Goal: Communication & Community: Connect with others

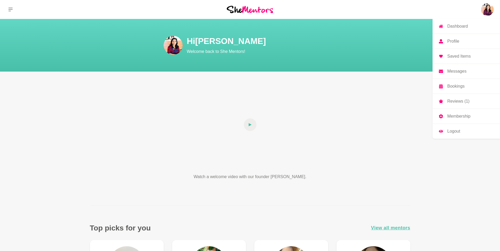
click at [488, 5] on img at bounding box center [487, 9] width 13 height 13
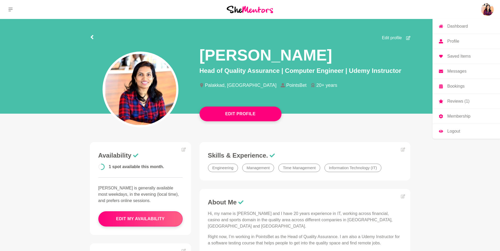
click at [473, 26] on link "Dashboard" at bounding box center [465, 26] width 67 height 15
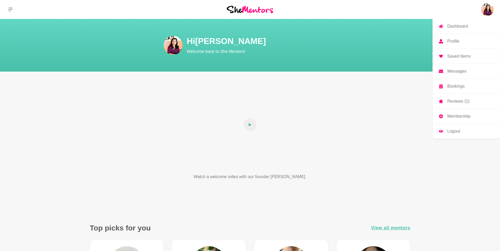
click at [456, 40] on p "Profile" at bounding box center [453, 41] width 12 height 4
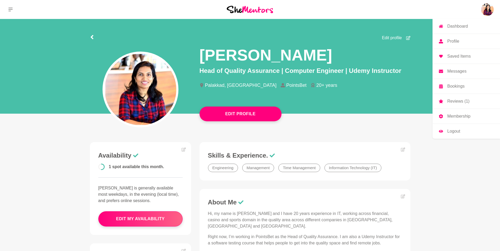
click at [454, 74] on link "Messages" at bounding box center [465, 71] width 67 height 15
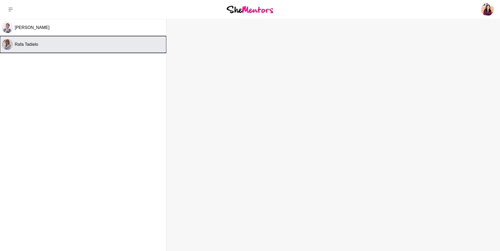
click at [70, 52] on button "Rafa Tadielo" at bounding box center [83, 44] width 166 height 17
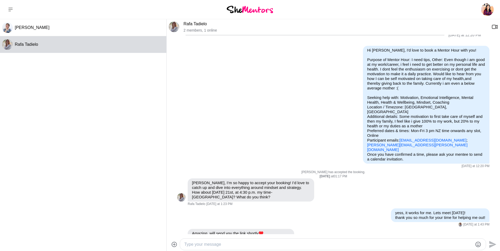
scroll to position [5, 0]
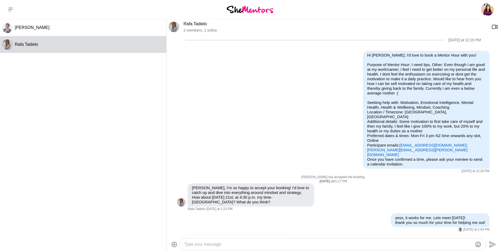
click at [194, 23] on link "Rafa Tadielo" at bounding box center [194, 24] width 23 height 4
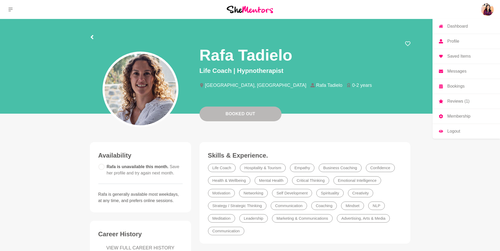
click at [455, 69] on p "Messages" at bounding box center [456, 71] width 19 height 4
